Goal: Check status

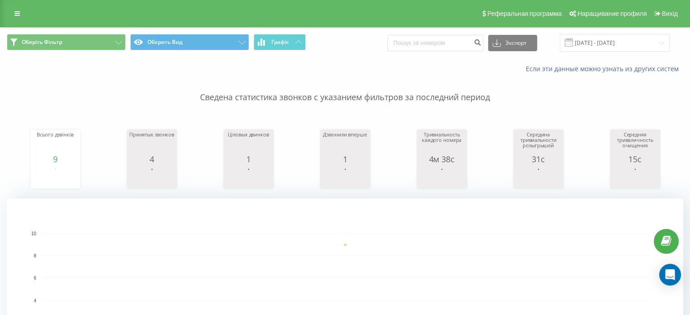
click at [285, 255] on rect "Диаграмма." at bounding box center [345, 290] width 609 height 112
click at [353, 85] on p "Сведена статистика звонков с указанием фильтров за последний период" at bounding box center [345, 89] width 677 height 30
